Goal: Navigation & Orientation: Find specific page/section

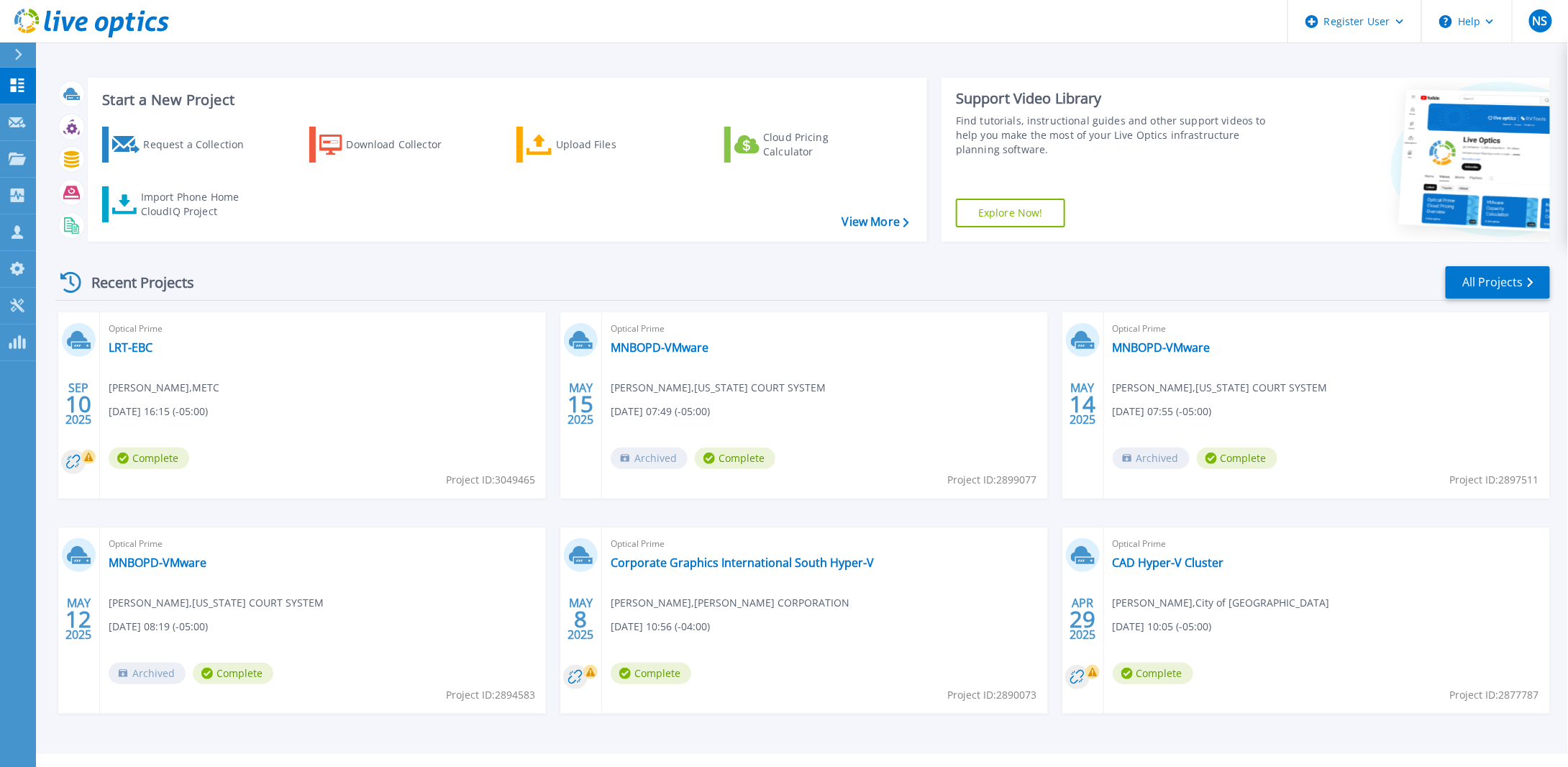
click at [11, 437] on div "Dashboard Dashboard Request Capture Request Capture Projects Projects Search Pr…" at bounding box center [18, 418] width 36 height 701
click at [35, 160] on div "Projects" at bounding box center [70, 159] width 70 height 36
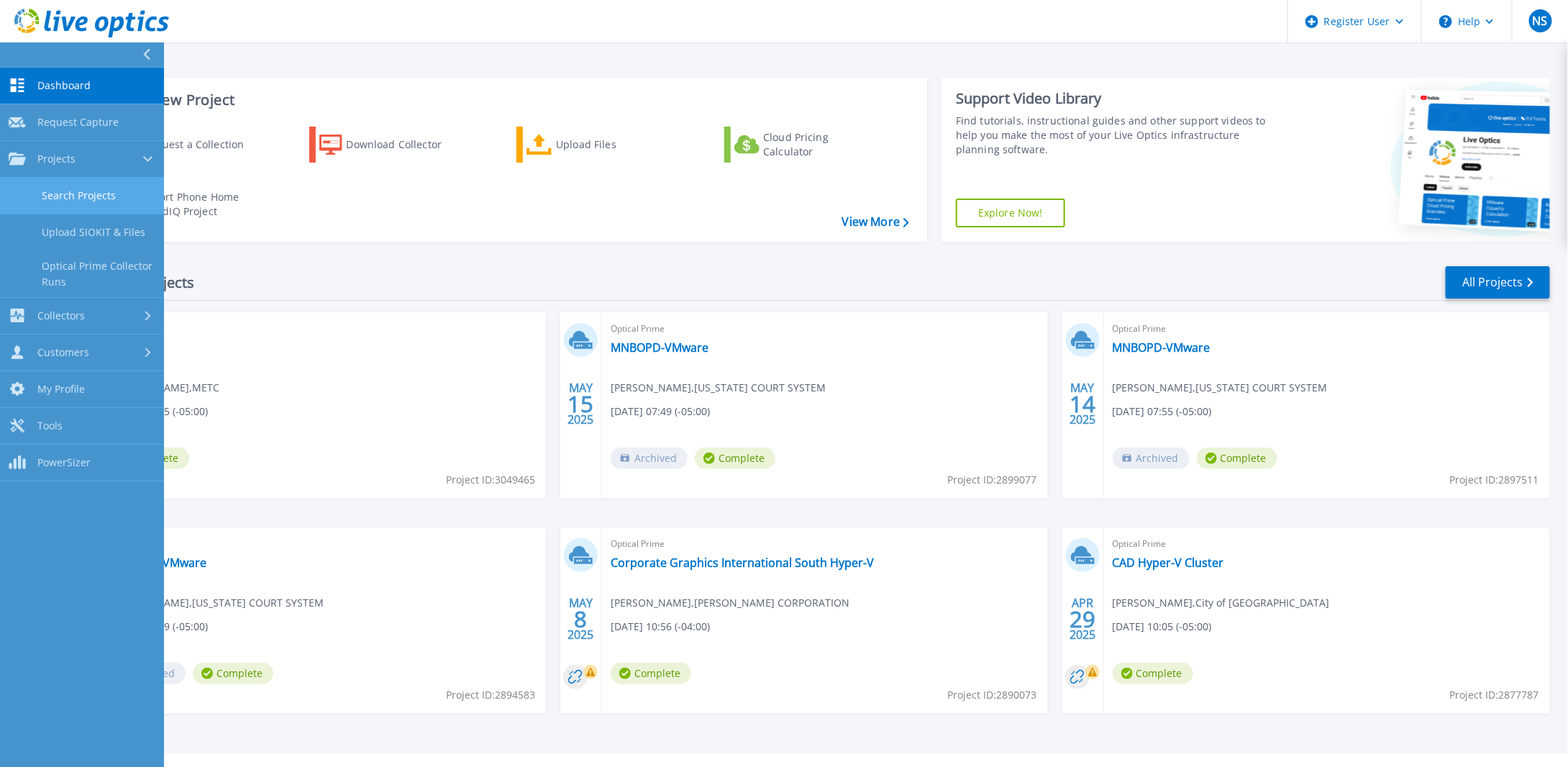
click at [100, 184] on link "Search Projects" at bounding box center [82, 196] width 164 height 36
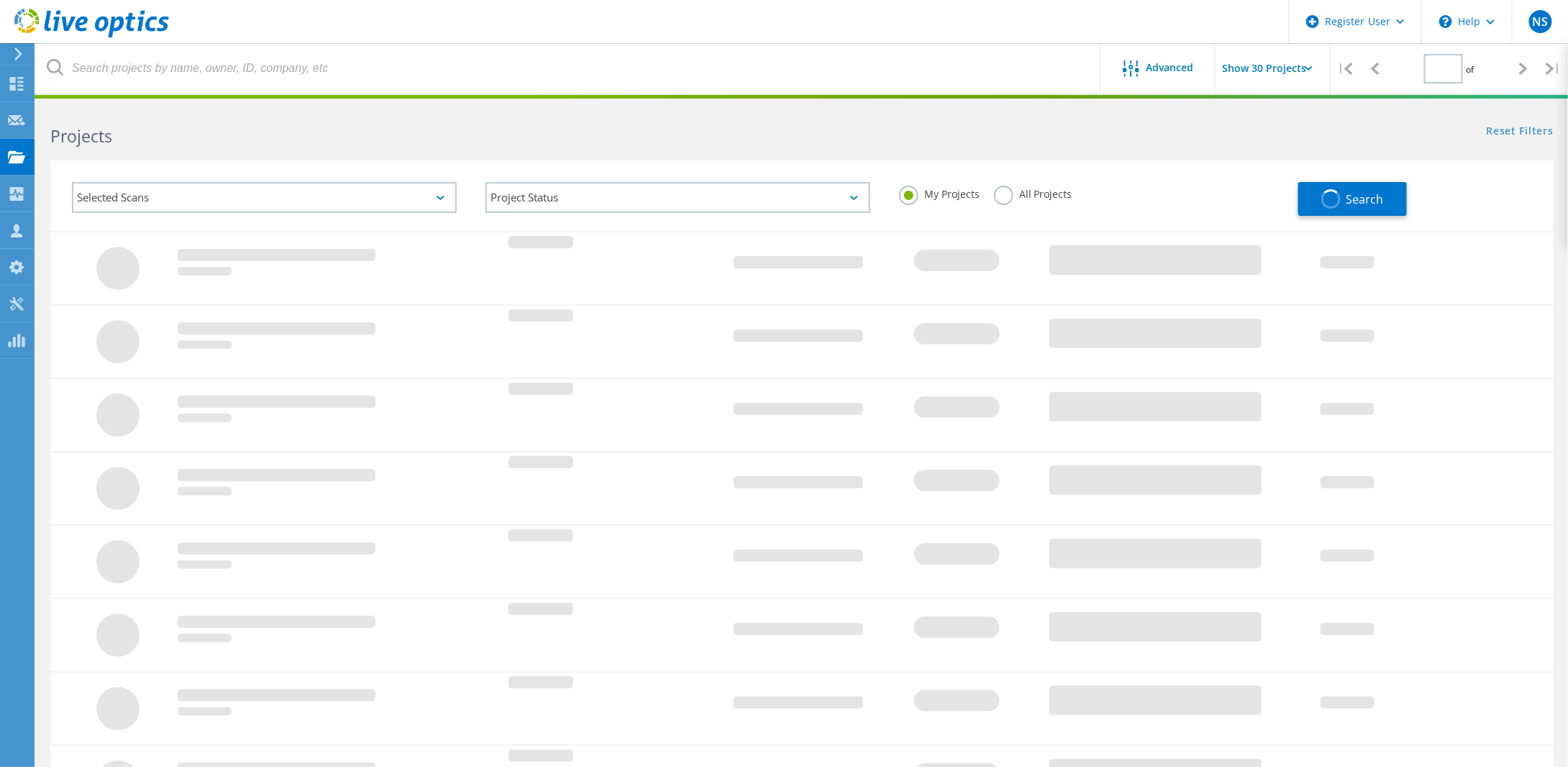
type input "1"
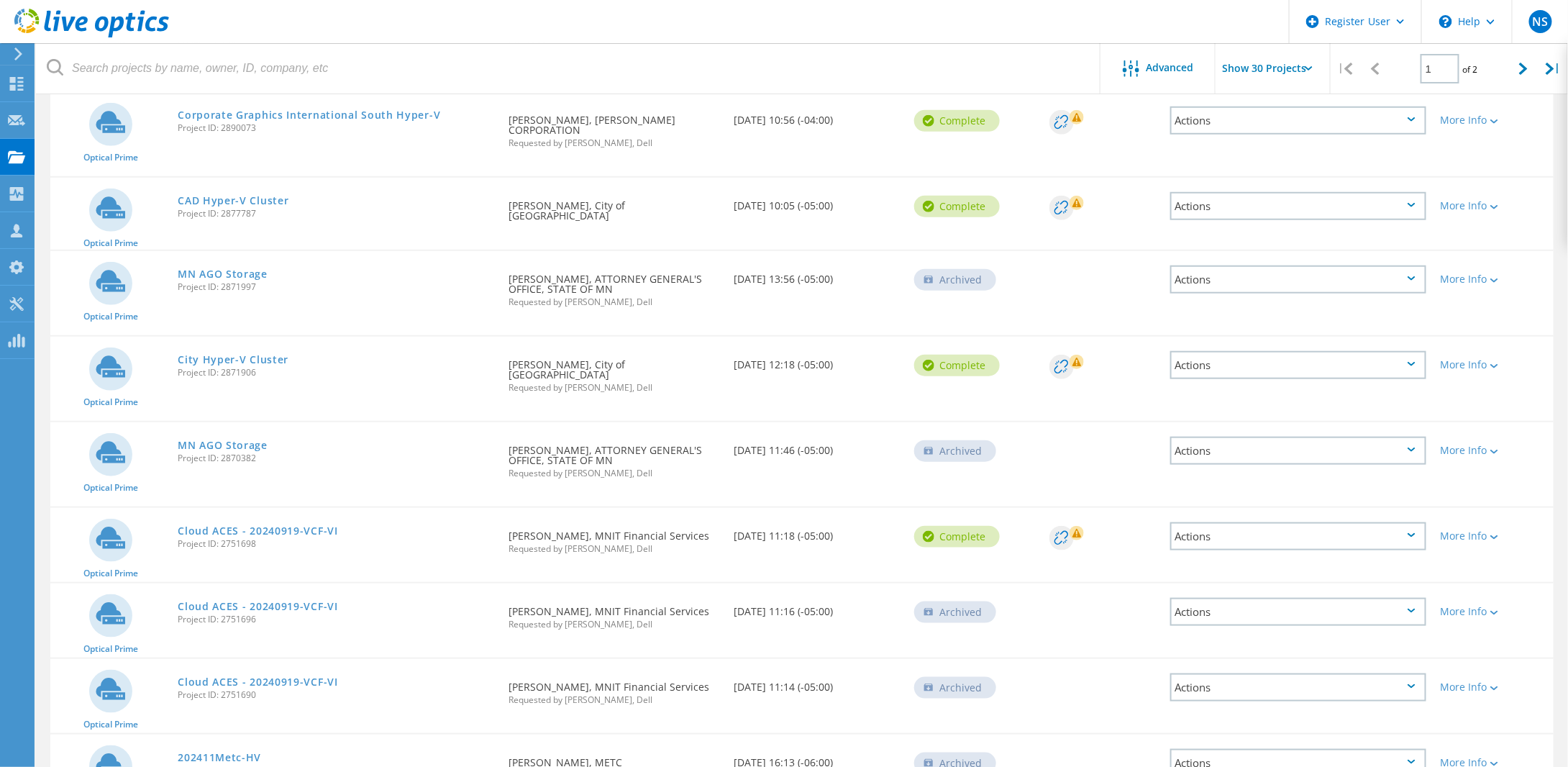
scroll to position [791, 0]
